Goal: Task Accomplishment & Management: Manage account settings

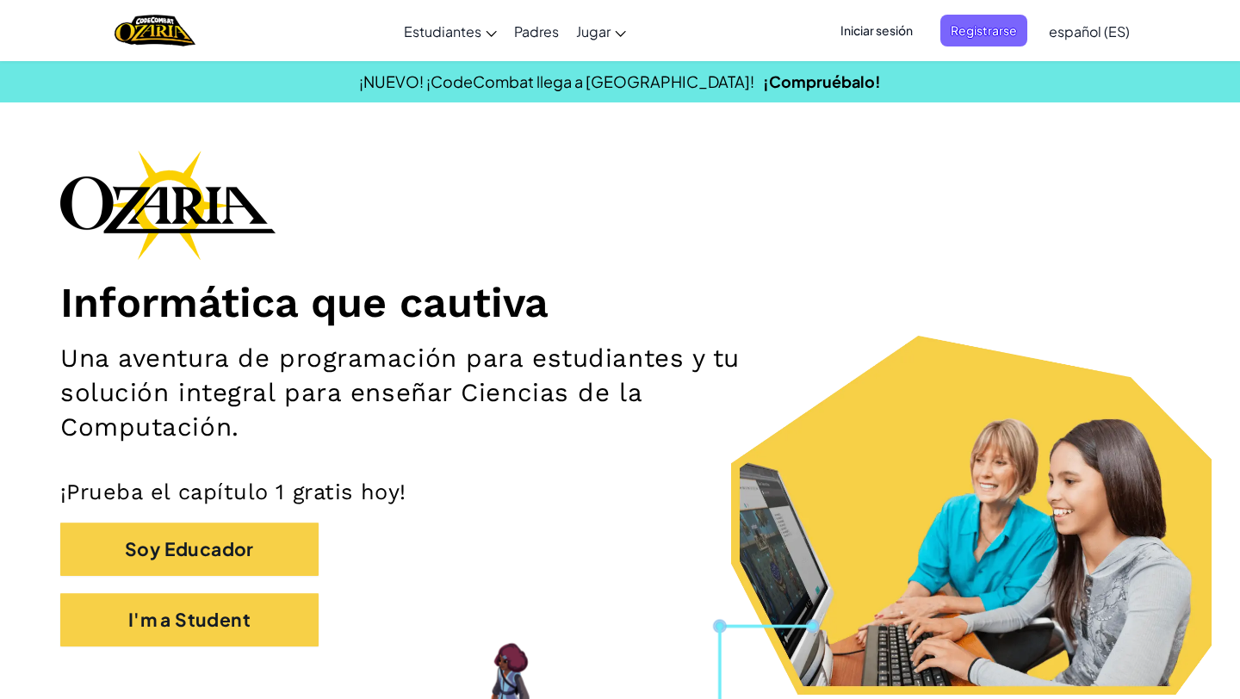
click at [884, 33] on span "Iniciar sesión" at bounding box center [876, 31] width 93 height 32
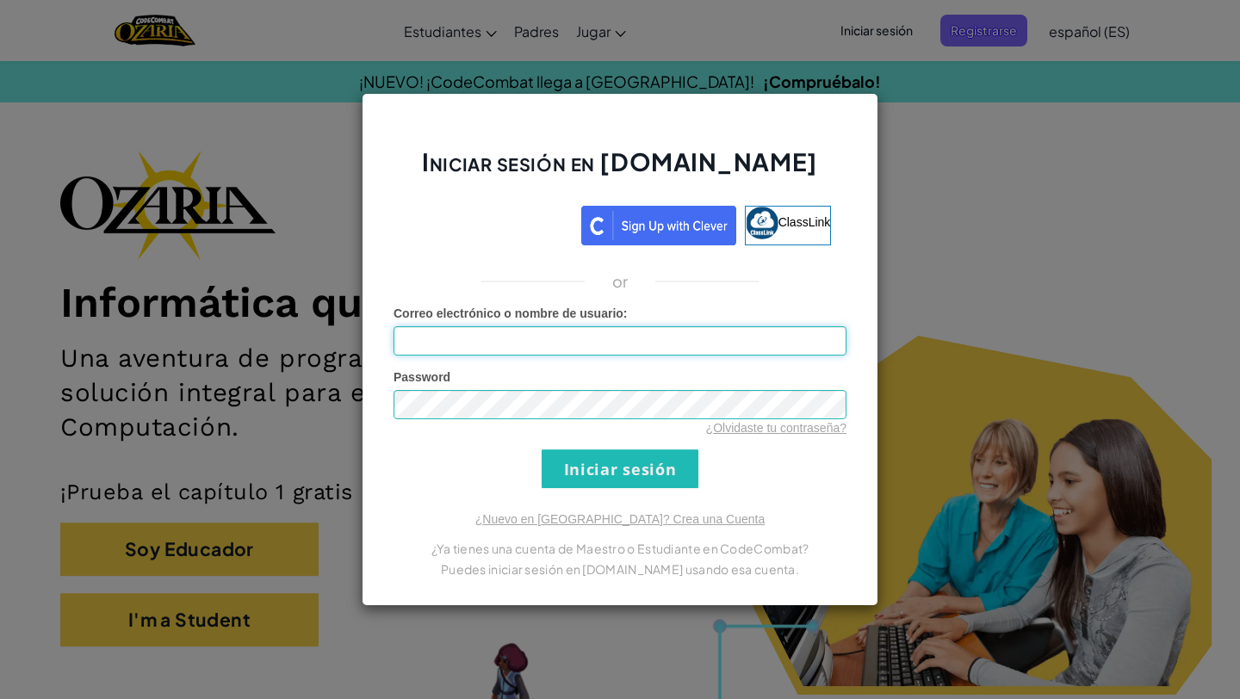
click at [653, 338] on input "Correo electrónico o nombre de usuario :" at bounding box center [620, 340] width 453 height 29
type input "[EMAIL_ADDRESS][DOMAIN_NAME]"
click at [637, 519] on link "¿Nuevo en [GEOGRAPHIC_DATA]? Crea una Cuenta" at bounding box center [619, 520] width 289 height 14
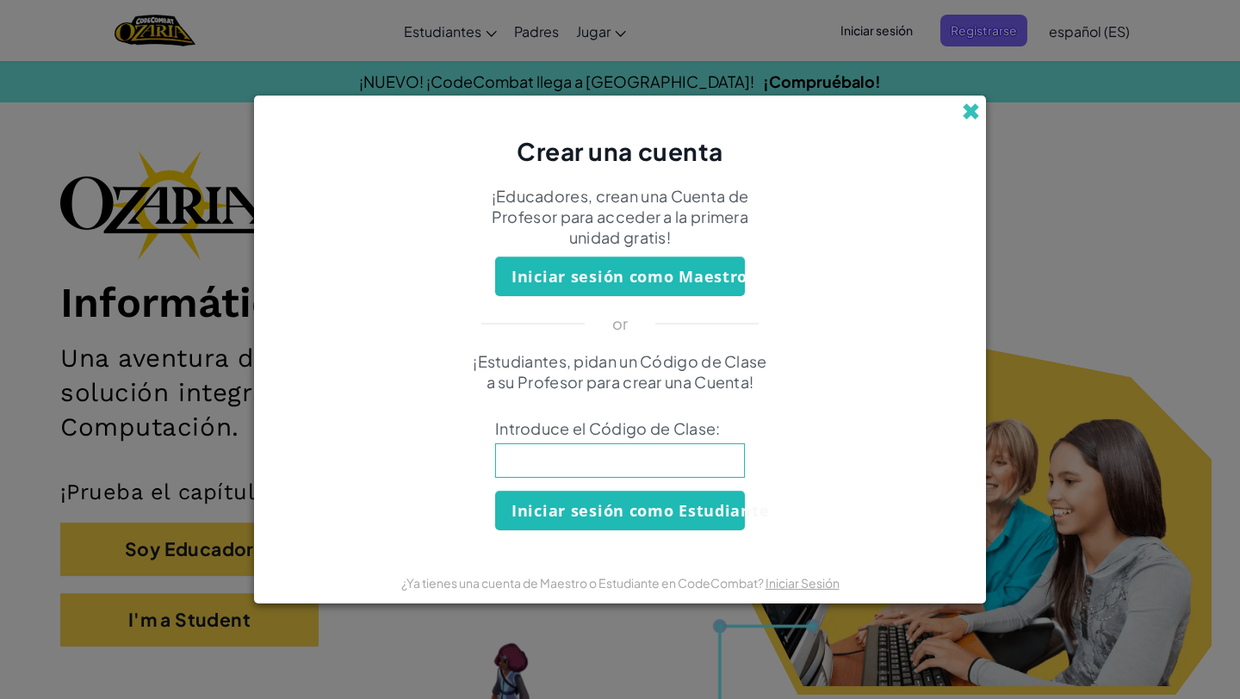
click at [978, 103] on span at bounding box center [971, 112] width 18 height 18
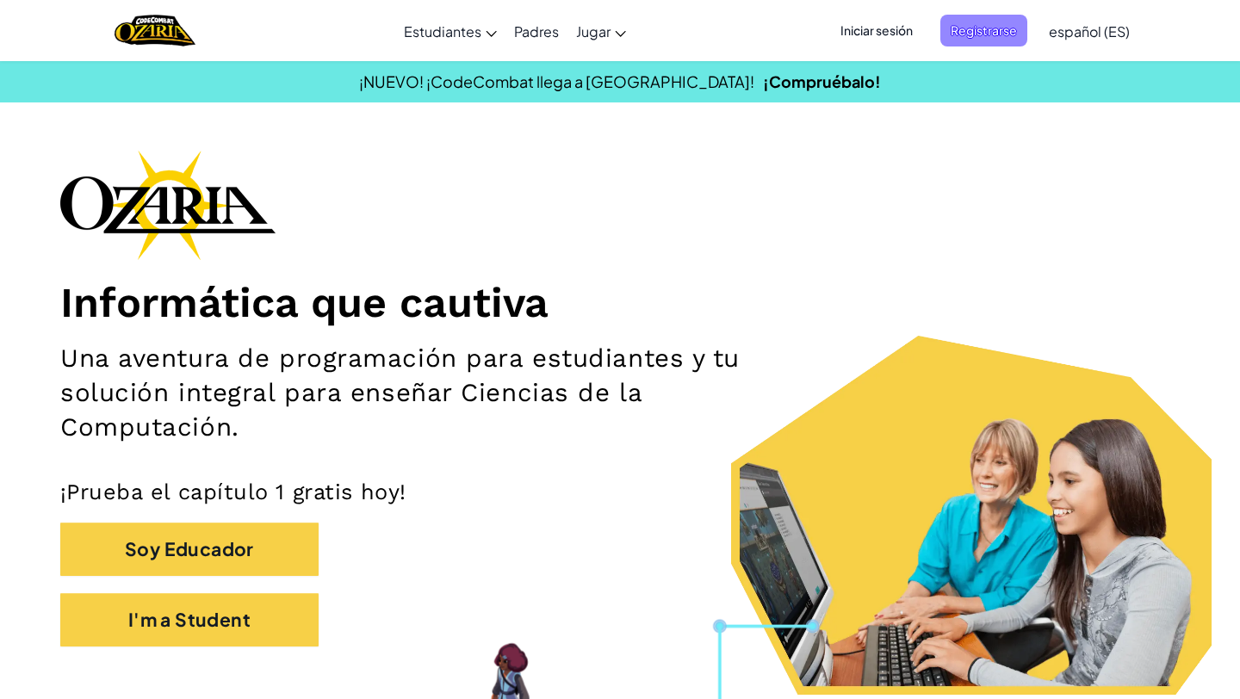
click at [941, 38] on span "Registrarse" at bounding box center [984, 31] width 87 height 32
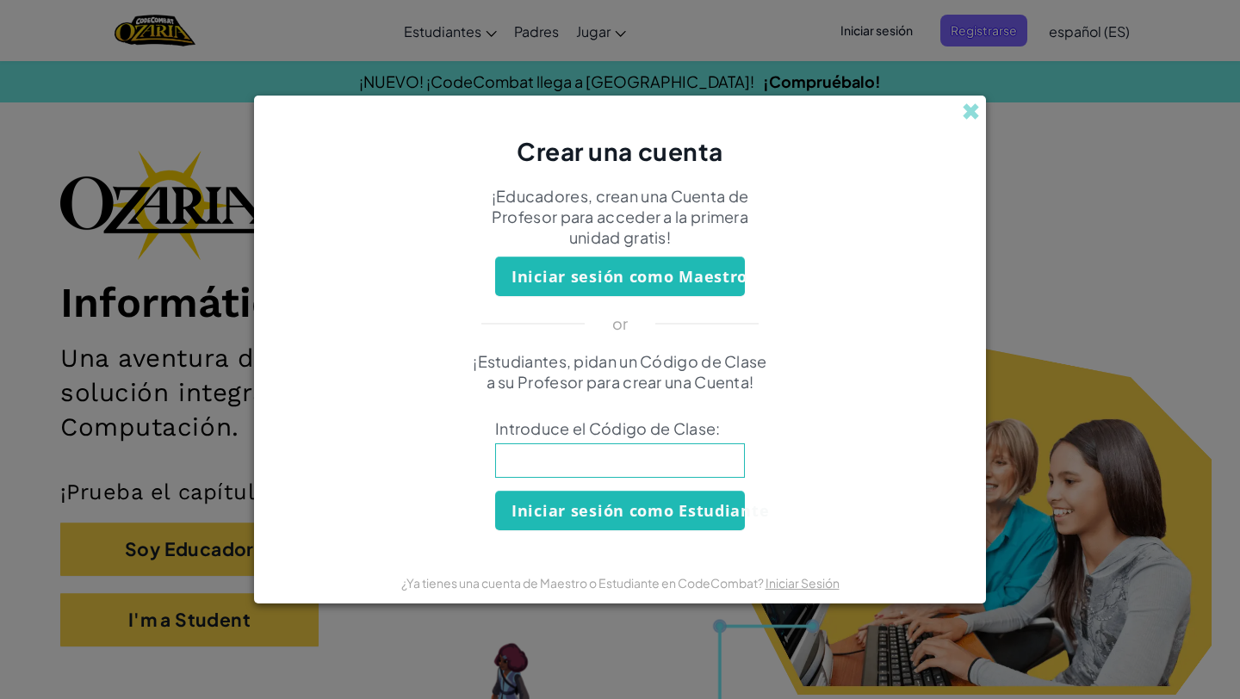
click at [958, 84] on div "Crear una cuenta ¡Educadores, crean una Cuenta de Profesor para acceder a la pr…" at bounding box center [620, 349] width 1240 height 699
click at [958, 103] on div "Crear una cuenta" at bounding box center [620, 132] width 732 height 73
click at [966, 106] on span at bounding box center [971, 112] width 18 height 18
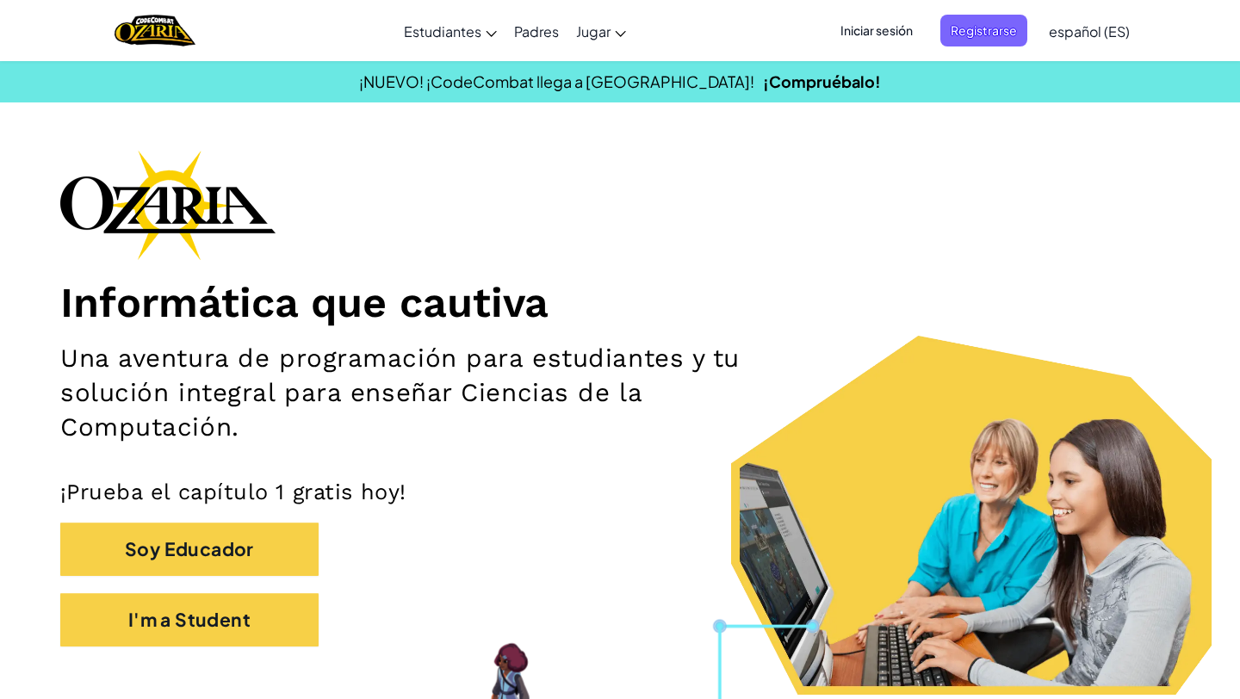
click at [873, 23] on span "Iniciar sesión" at bounding box center [876, 31] width 93 height 32
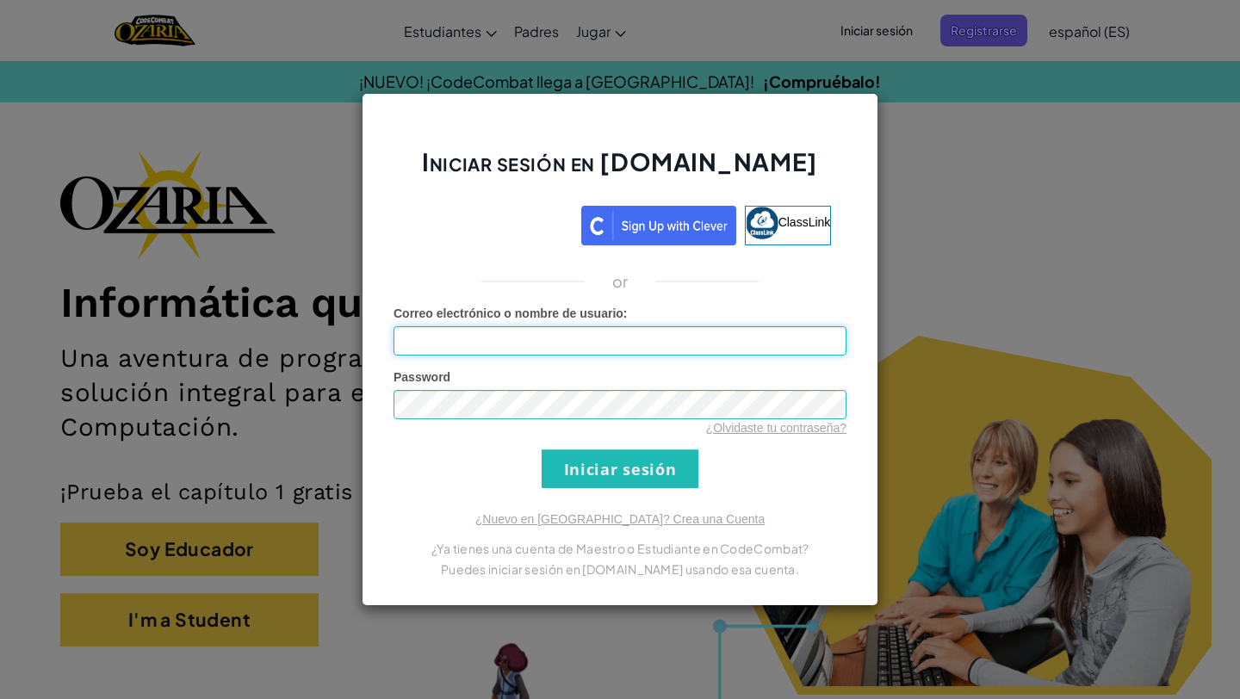
click at [667, 347] on input "Correo electrónico o nombre de usuario :" at bounding box center [620, 340] width 453 height 29
type input "[EMAIL_ADDRESS][DOMAIN_NAME]"
click at [634, 469] on input "Iniciar sesión" at bounding box center [620, 469] width 157 height 39
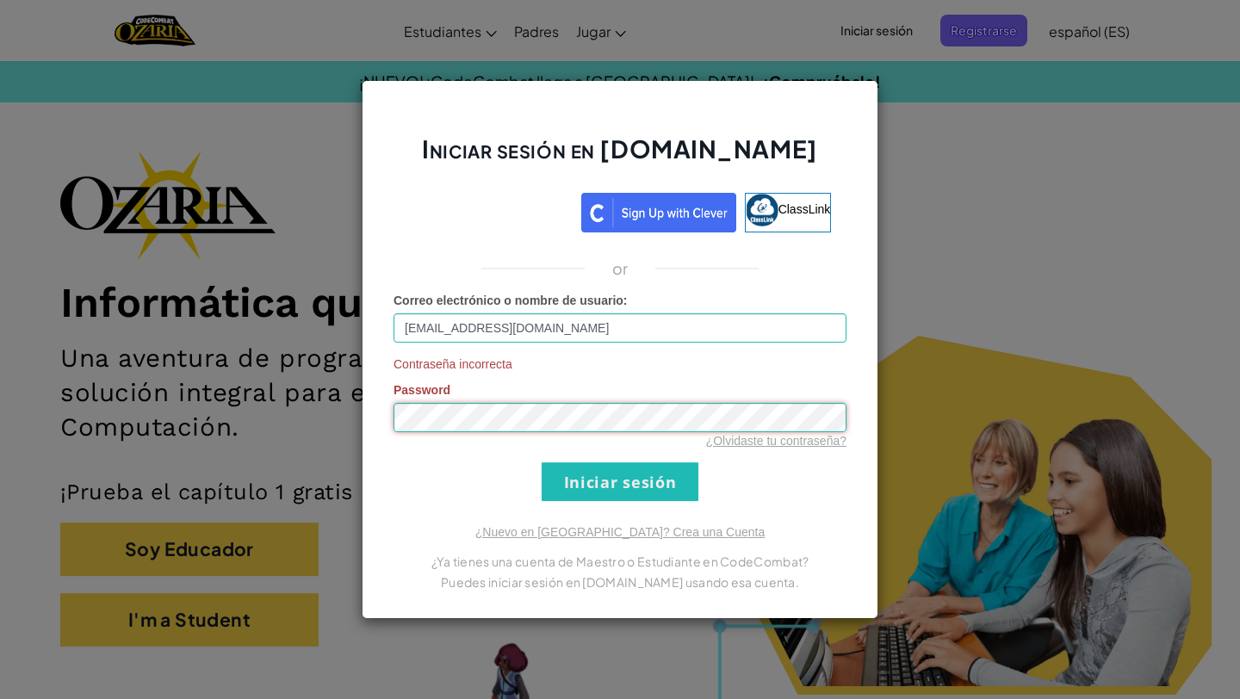
click at [542, 463] on input "Iniciar sesión" at bounding box center [620, 482] width 157 height 39
